Goal: Task Accomplishment & Management: Use online tool/utility

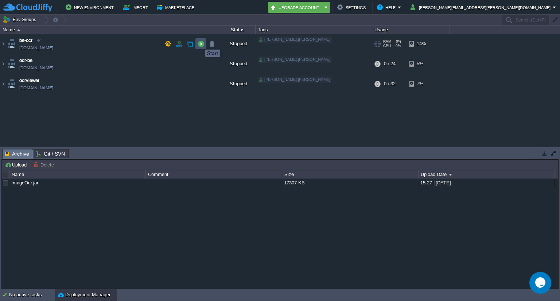
click at [200, 43] on button "button" at bounding box center [201, 43] width 7 height 7
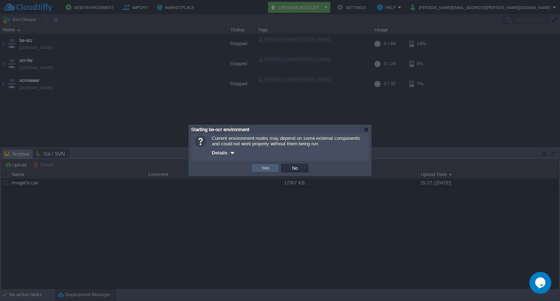
click at [264, 167] on button "Yes" at bounding box center [265, 168] width 12 height 7
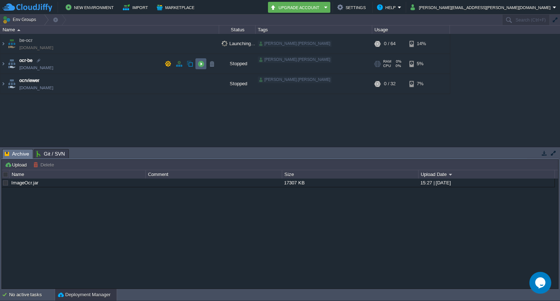
click at [201, 61] on button "button" at bounding box center [201, 64] width 7 height 7
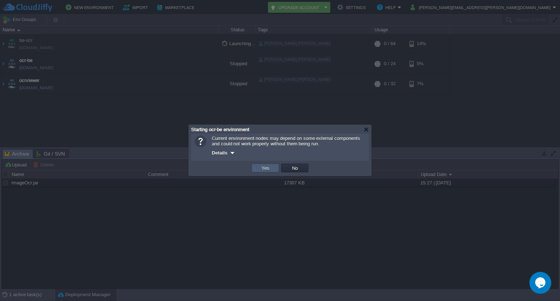
click at [274, 171] on td "Yes" at bounding box center [265, 168] width 27 height 9
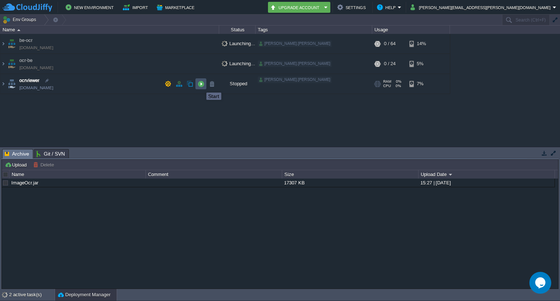
click at [201, 86] on button "button" at bounding box center [201, 84] width 7 height 7
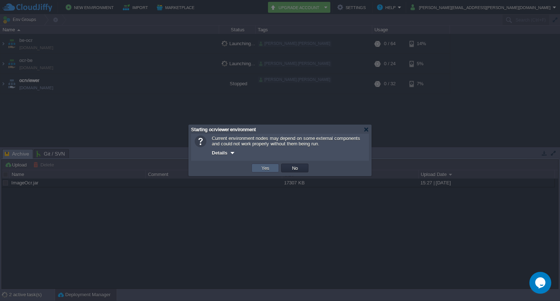
click at [270, 167] on button "Yes" at bounding box center [265, 168] width 12 height 7
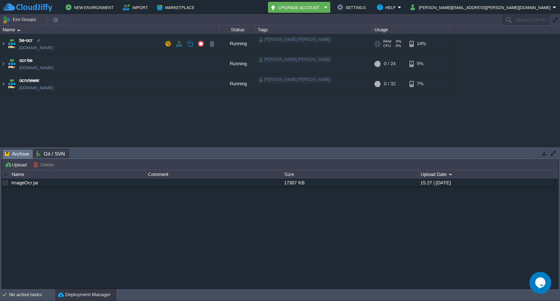
click at [108, 44] on td "be-ocr [DOMAIN_NAME]" at bounding box center [109, 44] width 219 height 20
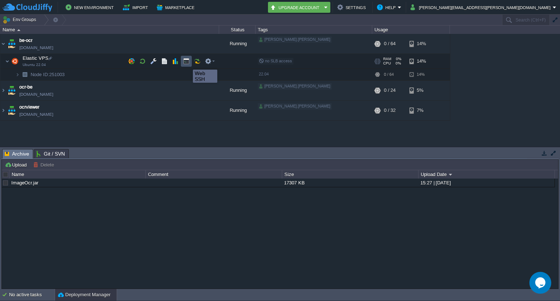
click at [188, 63] on button "button" at bounding box center [186, 61] width 7 height 7
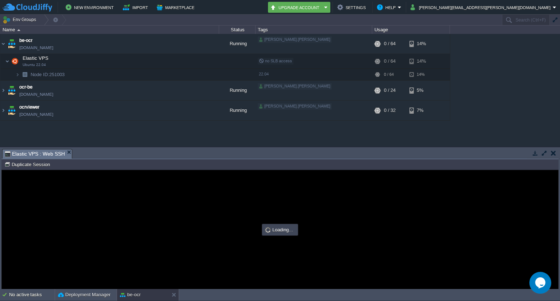
type input "#000000"
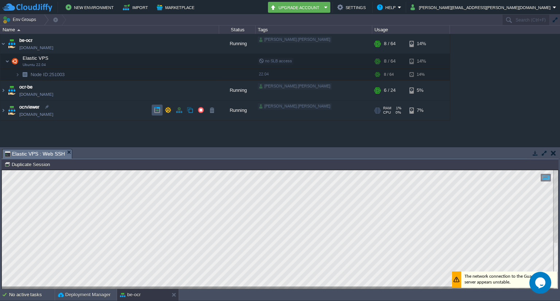
click at [158, 111] on button "button" at bounding box center [157, 110] width 7 height 7
